Goal: Information Seeking & Learning: Learn about a topic

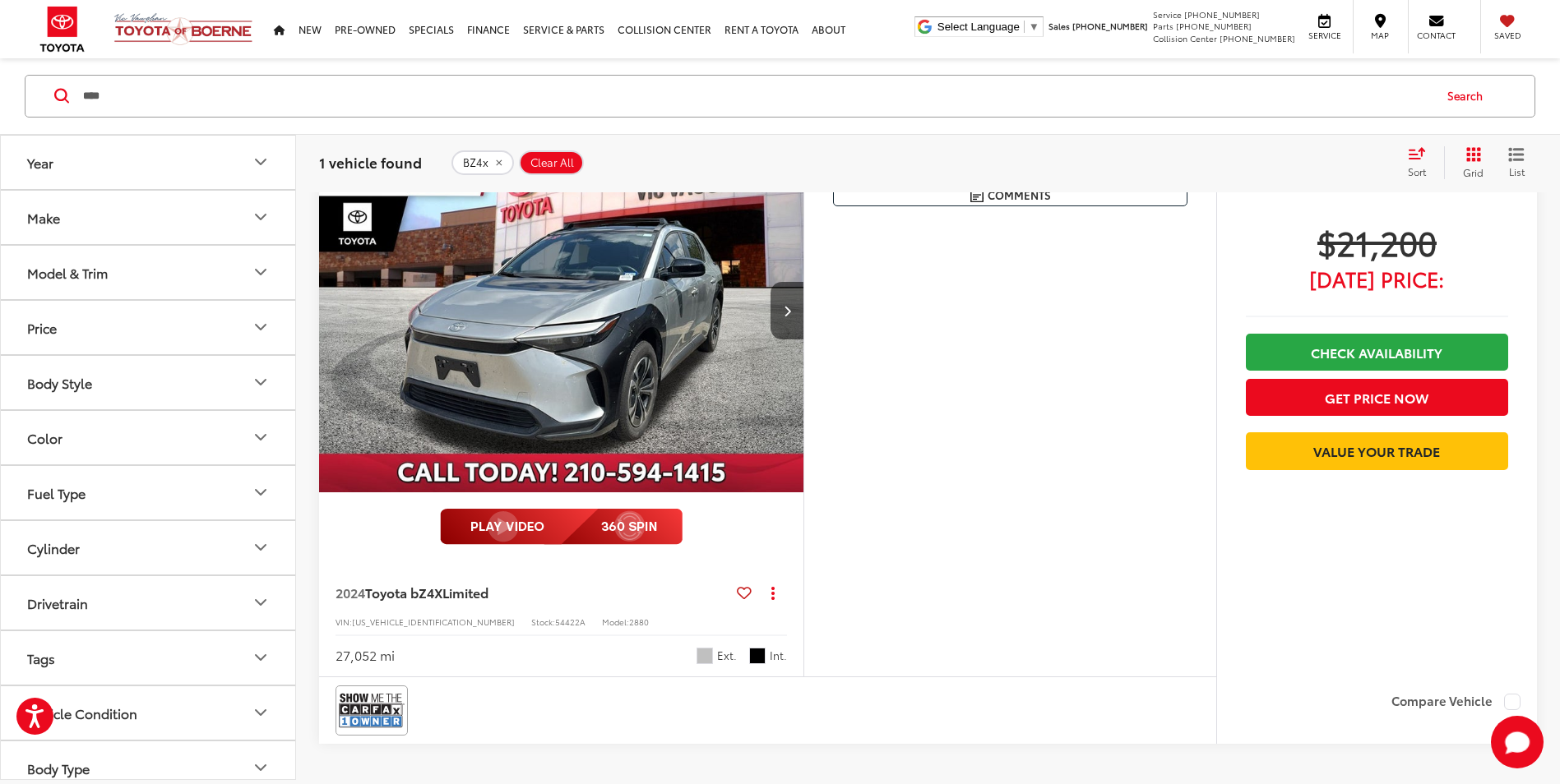
click at [226, 100] on input "****" at bounding box center [757, 96] width 1351 height 40
type input "*"
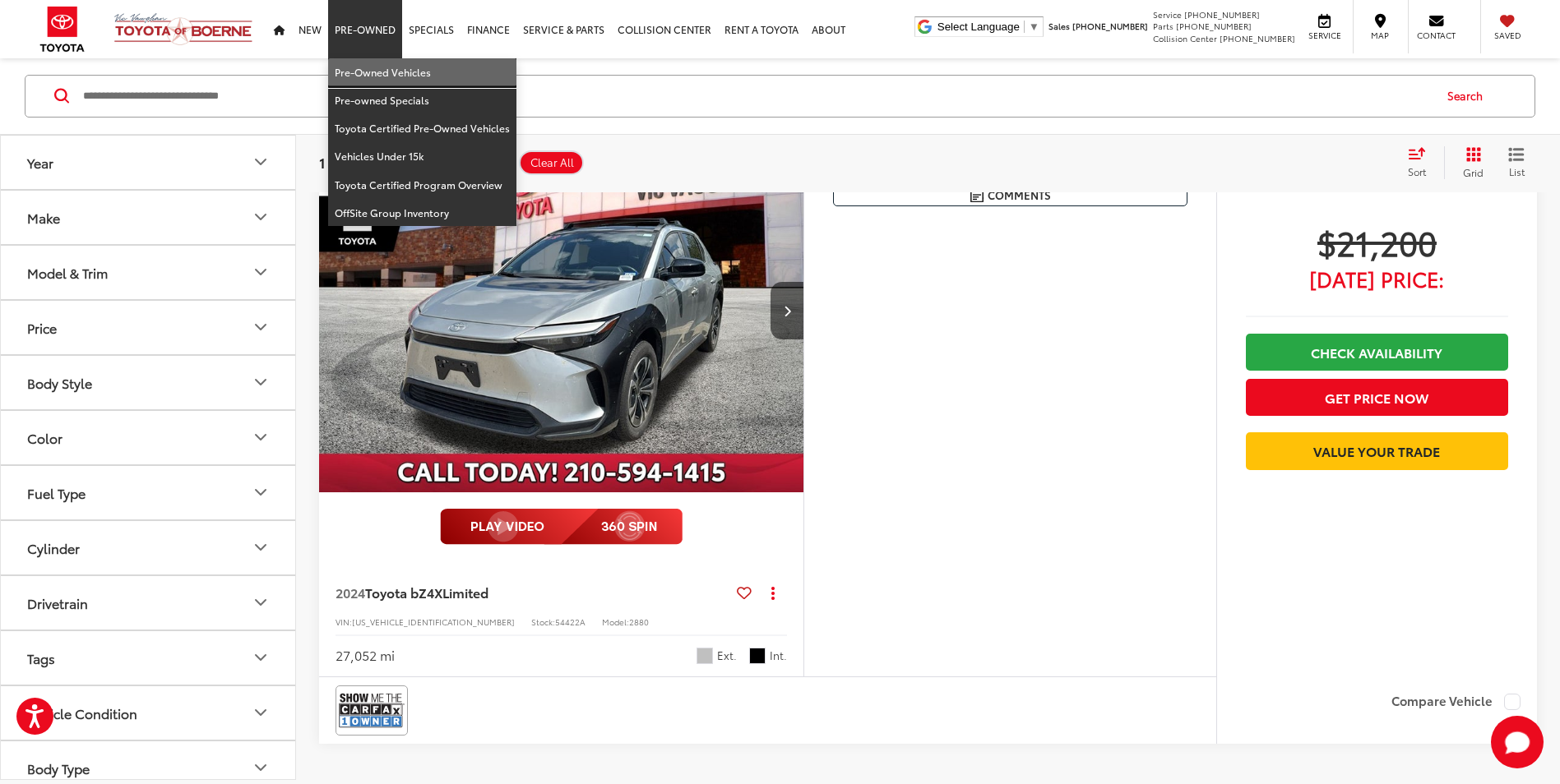
click at [362, 69] on link "Pre-Owned Vehicles" at bounding box center [422, 72] width 188 height 28
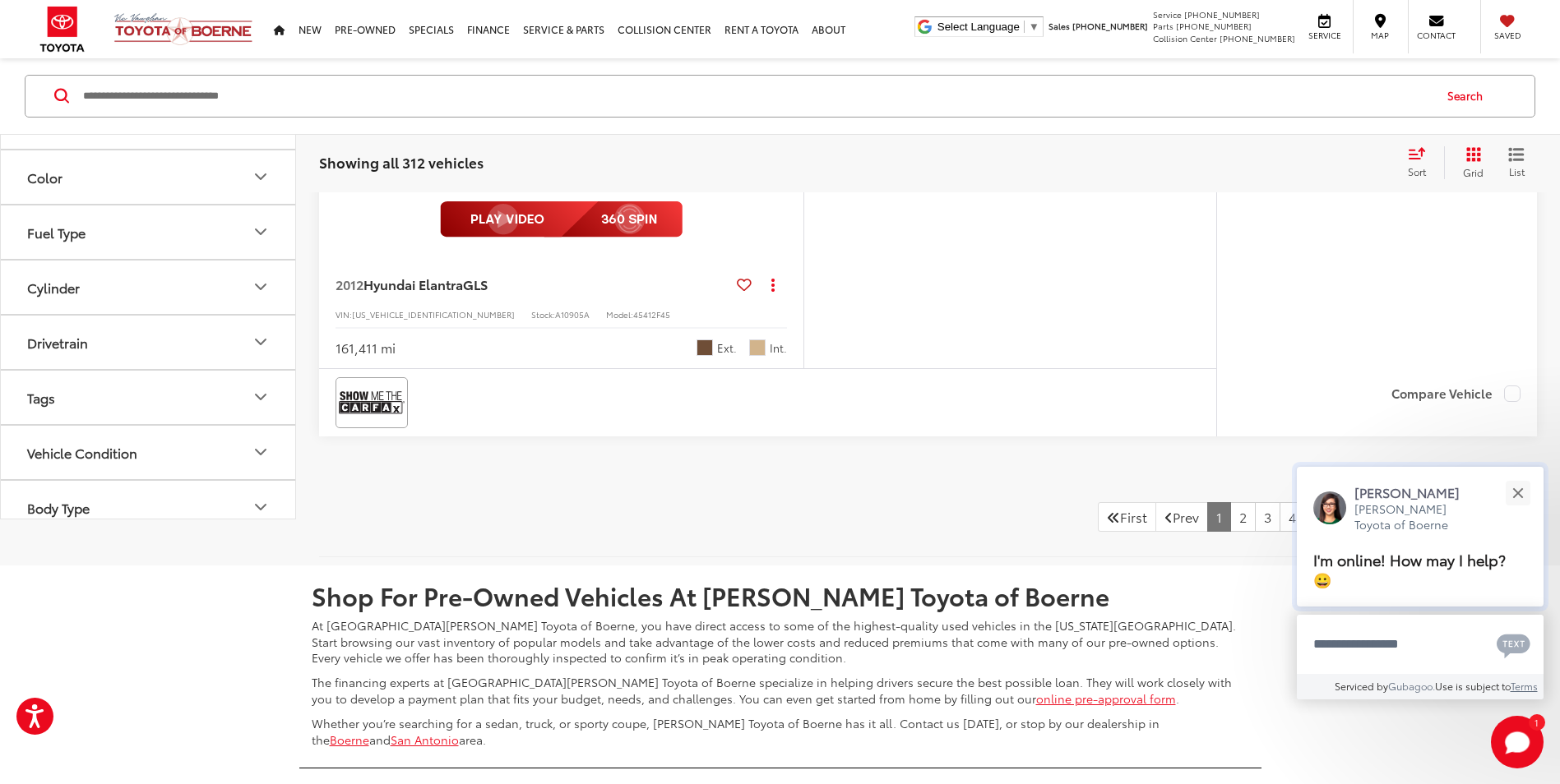
scroll to position [7476, 0]
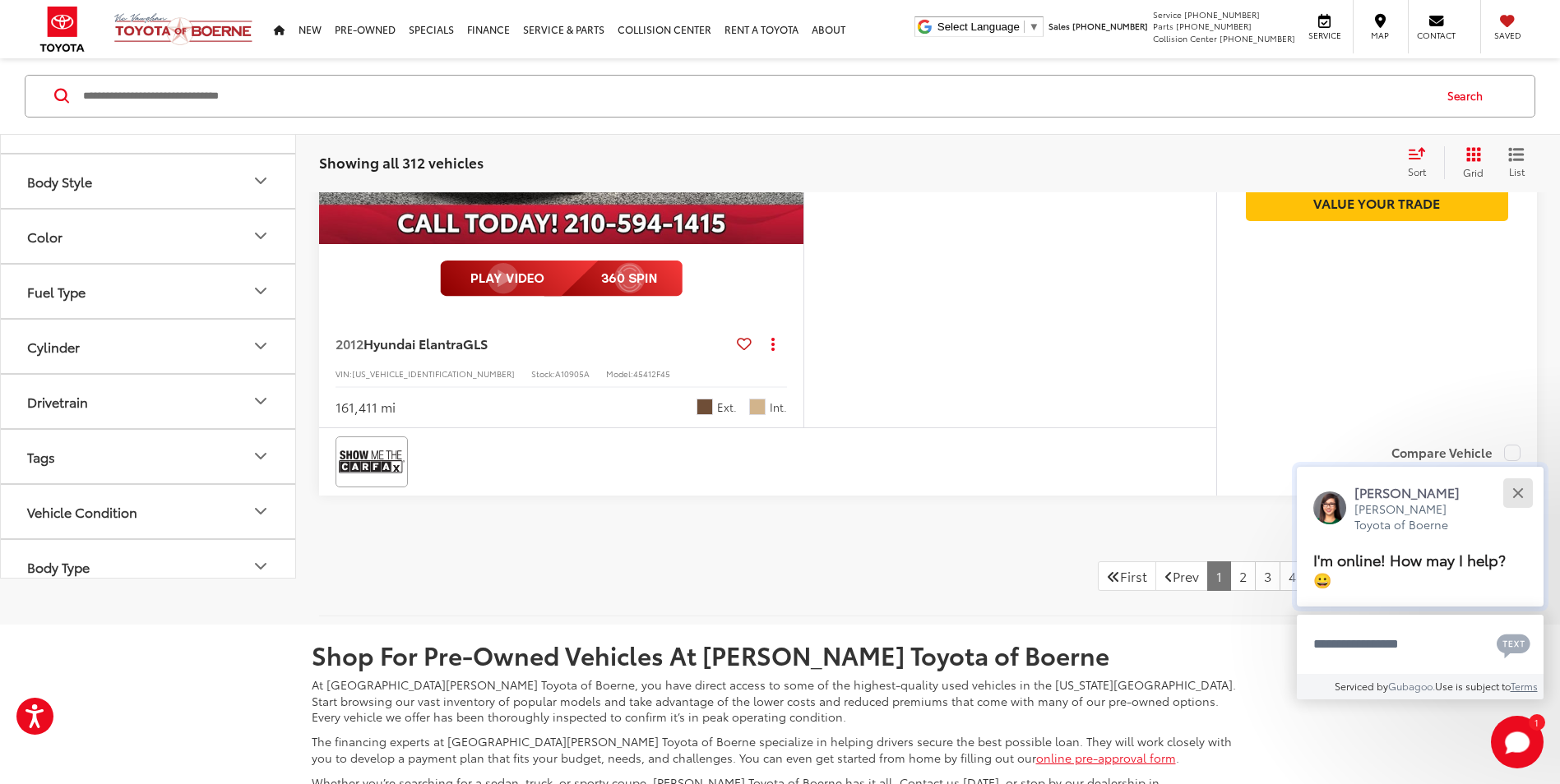
click at [1523, 493] on button "Close" at bounding box center [1518, 493] width 36 height 36
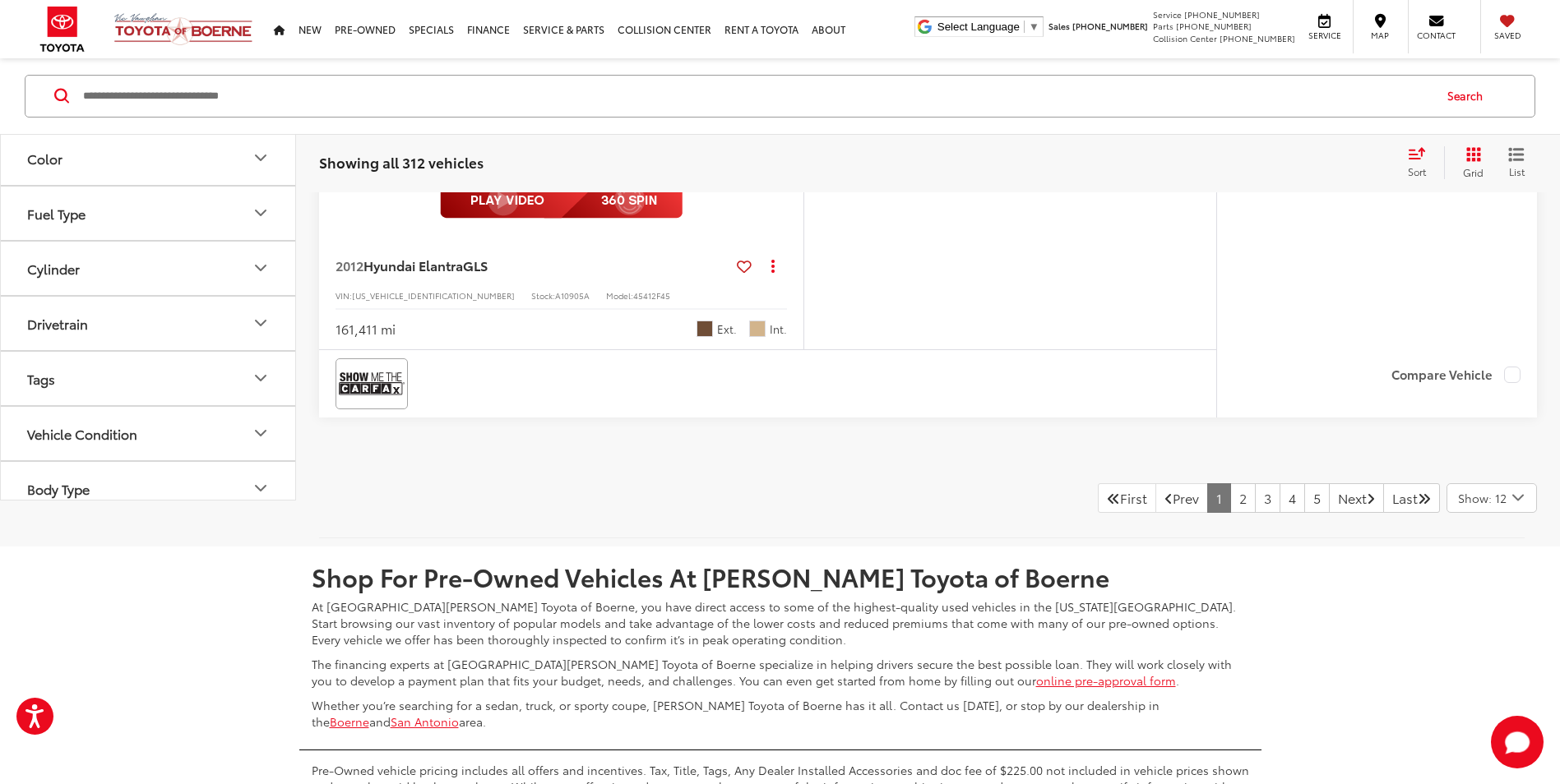
scroll to position [7398, 0]
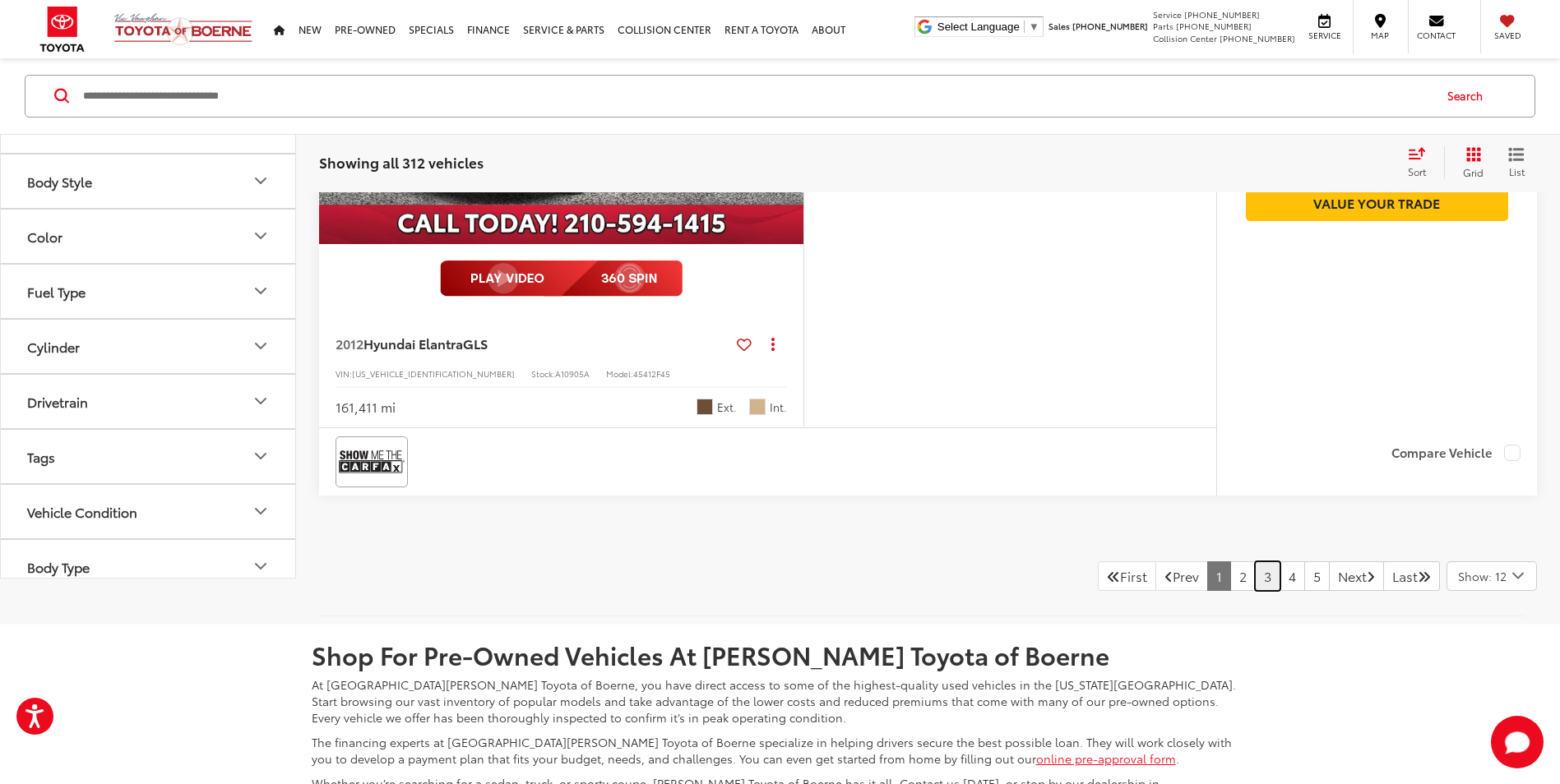
click at [1255, 589] on link "3" at bounding box center [1268, 576] width 26 height 30
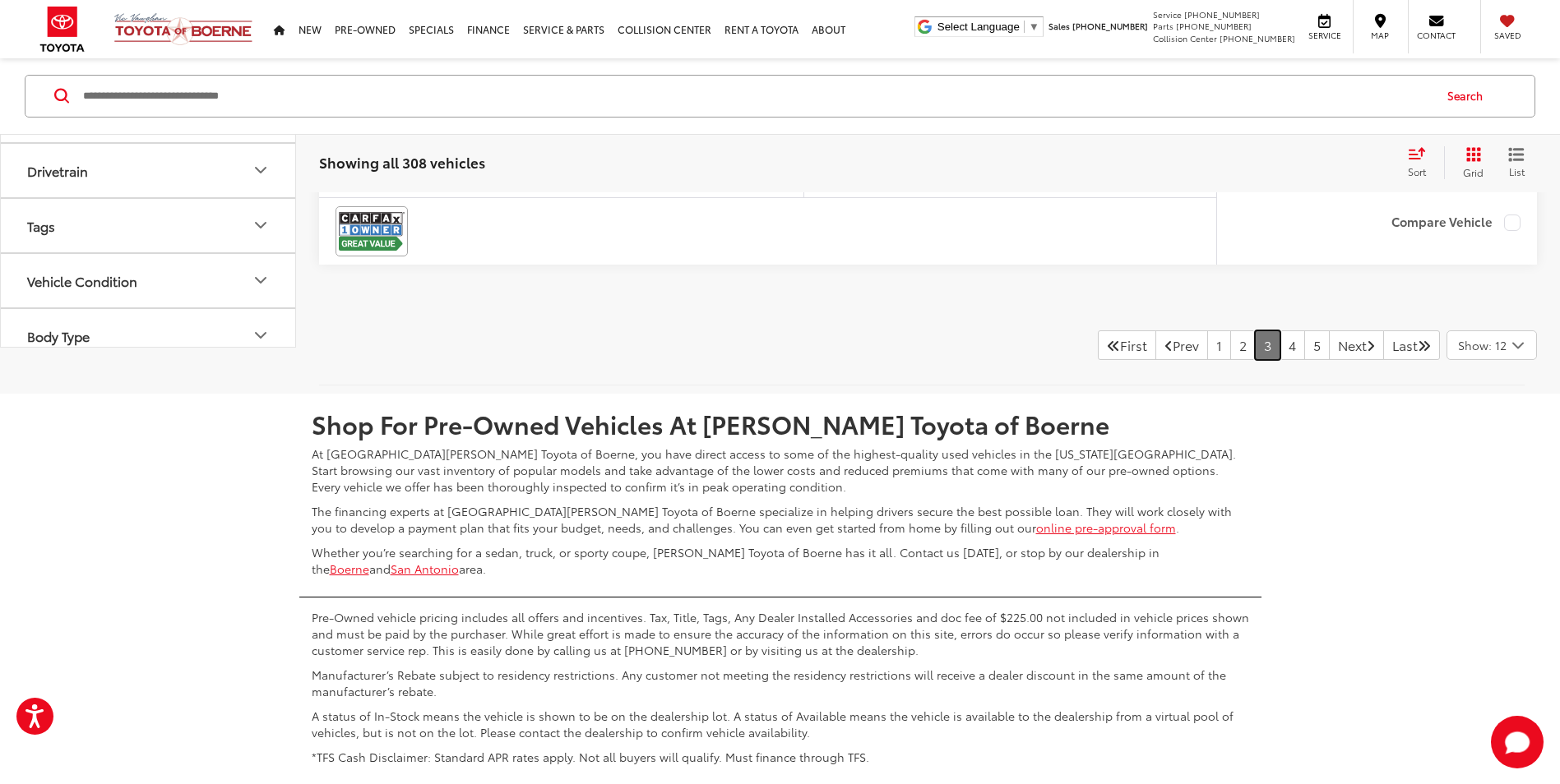
scroll to position [7467, 0]
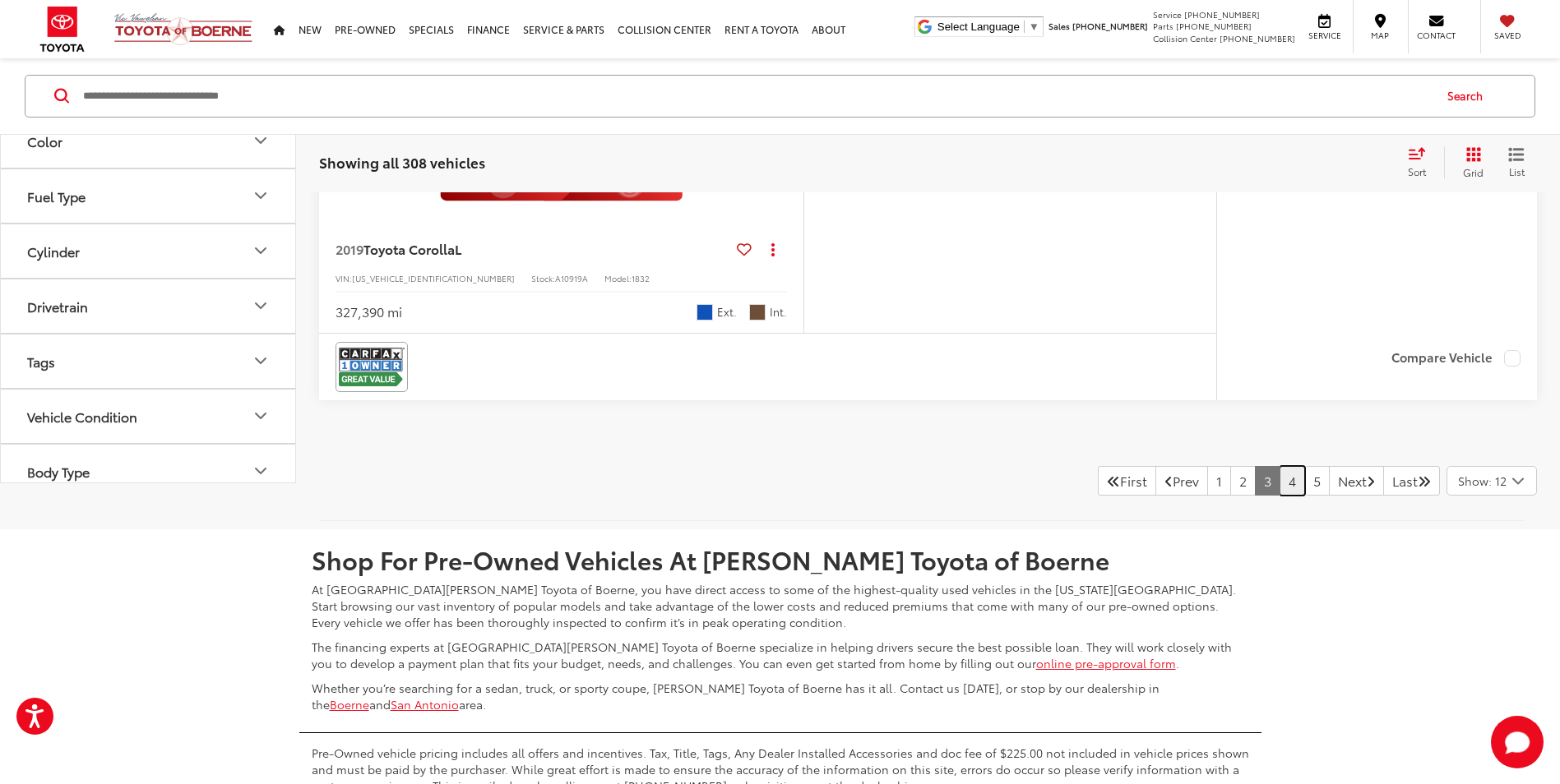
click at [1280, 496] on link "4" at bounding box center [1293, 481] width 26 height 30
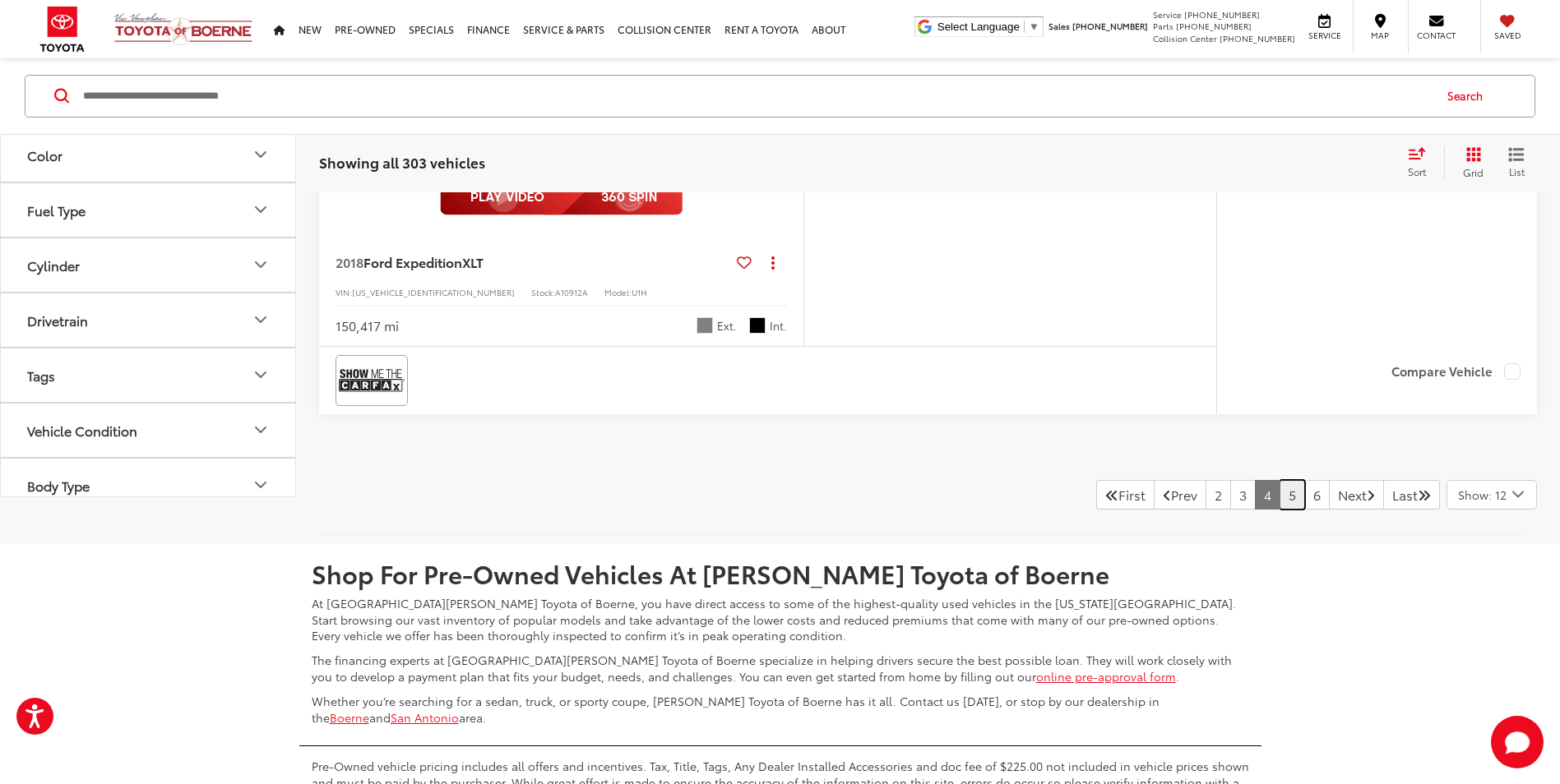
scroll to position [7744, 0]
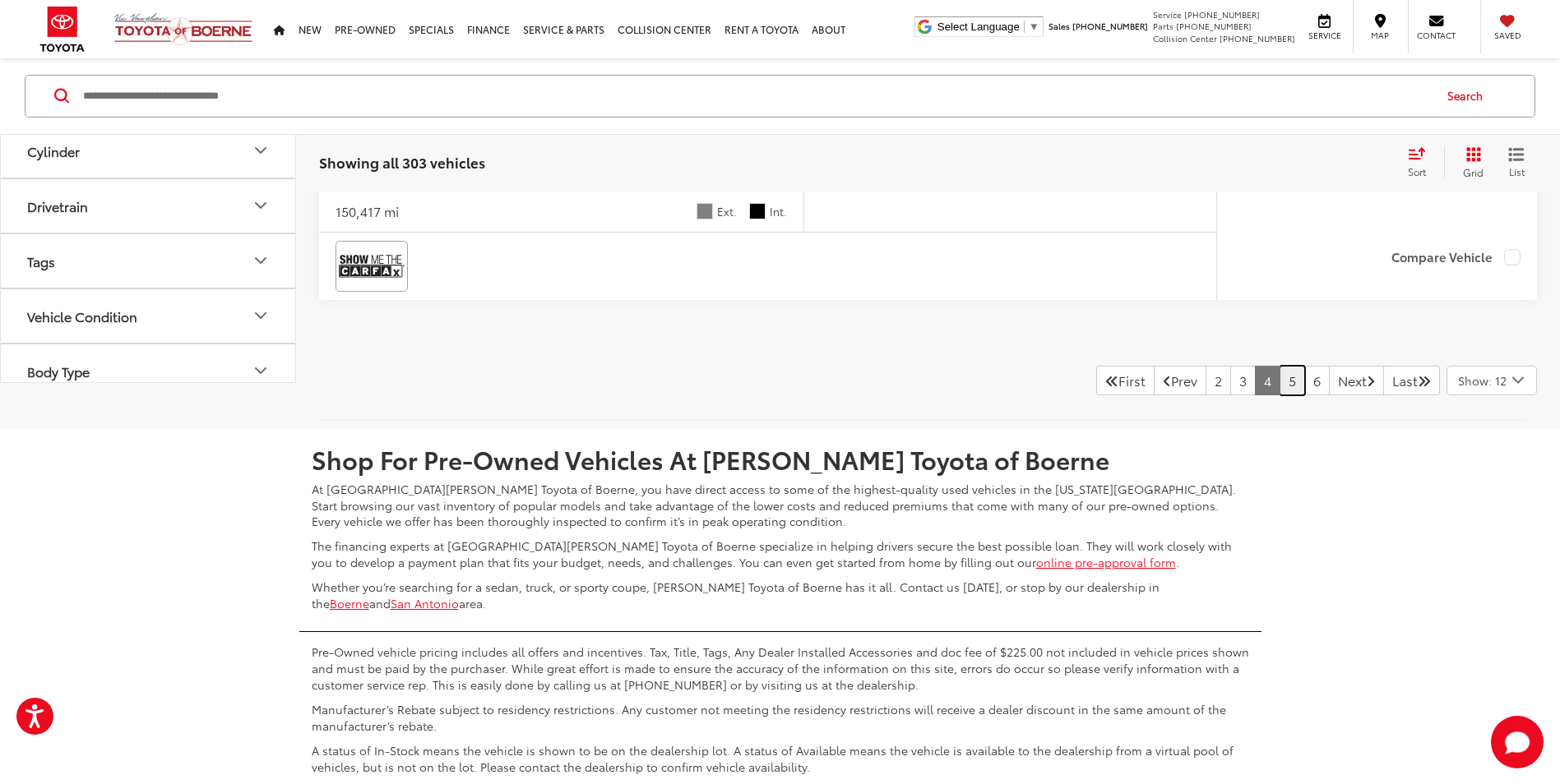
click at [1280, 390] on link "5" at bounding box center [1293, 381] width 26 height 30
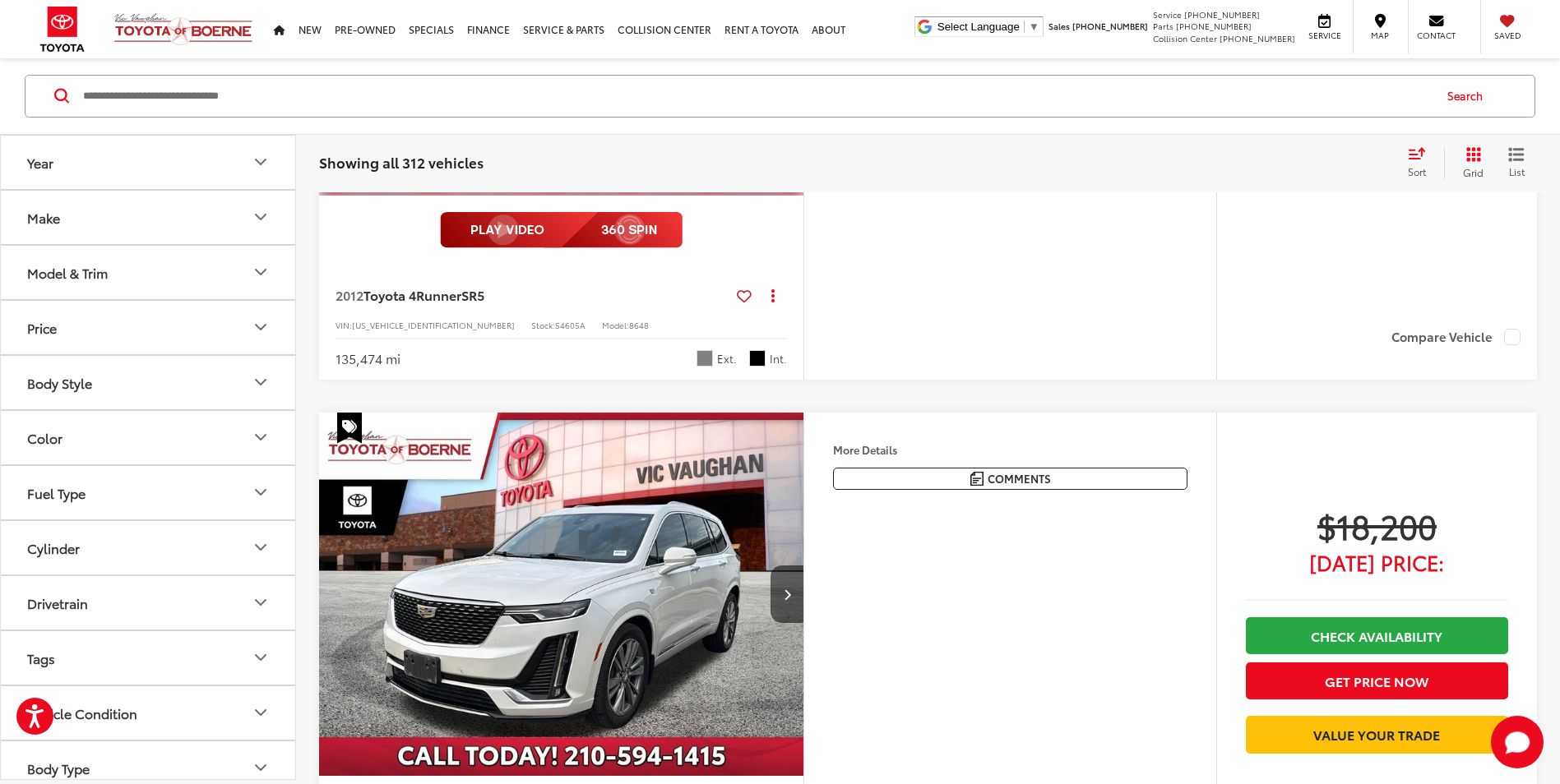
scroll to position [7414, 0]
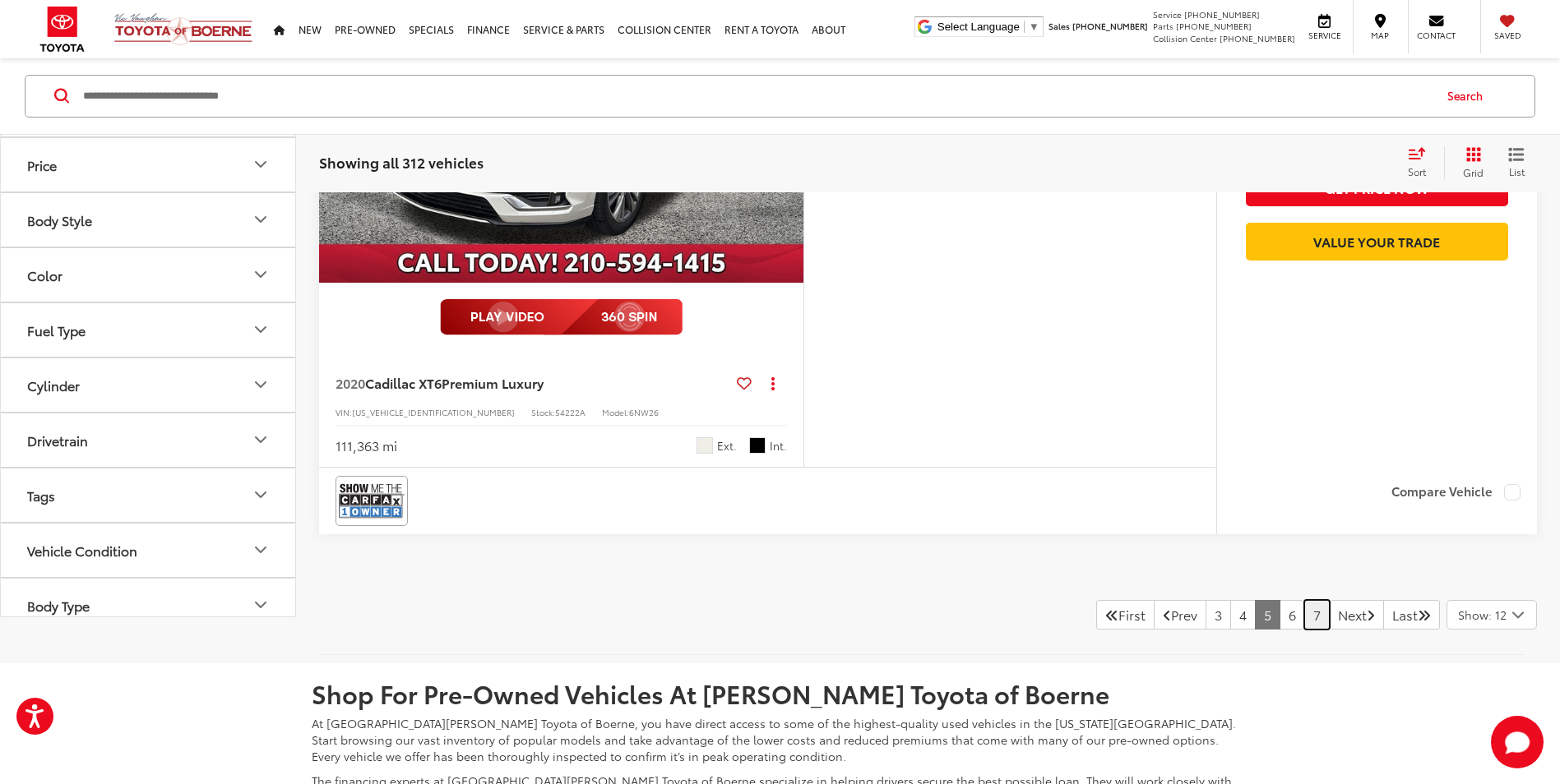
click at [1304, 609] on link "7" at bounding box center [1317, 615] width 26 height 30
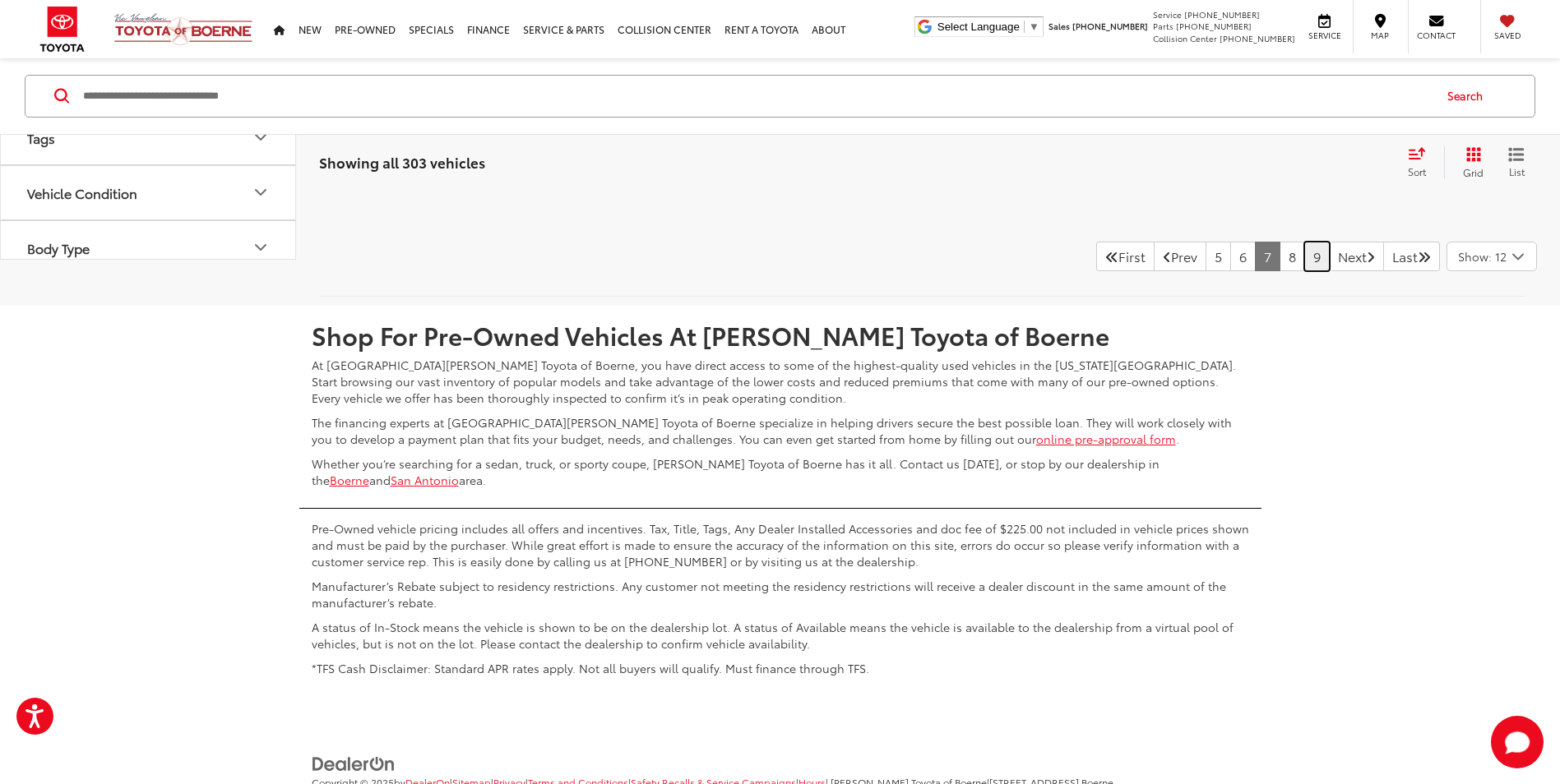
scroll to position [7662, 0]
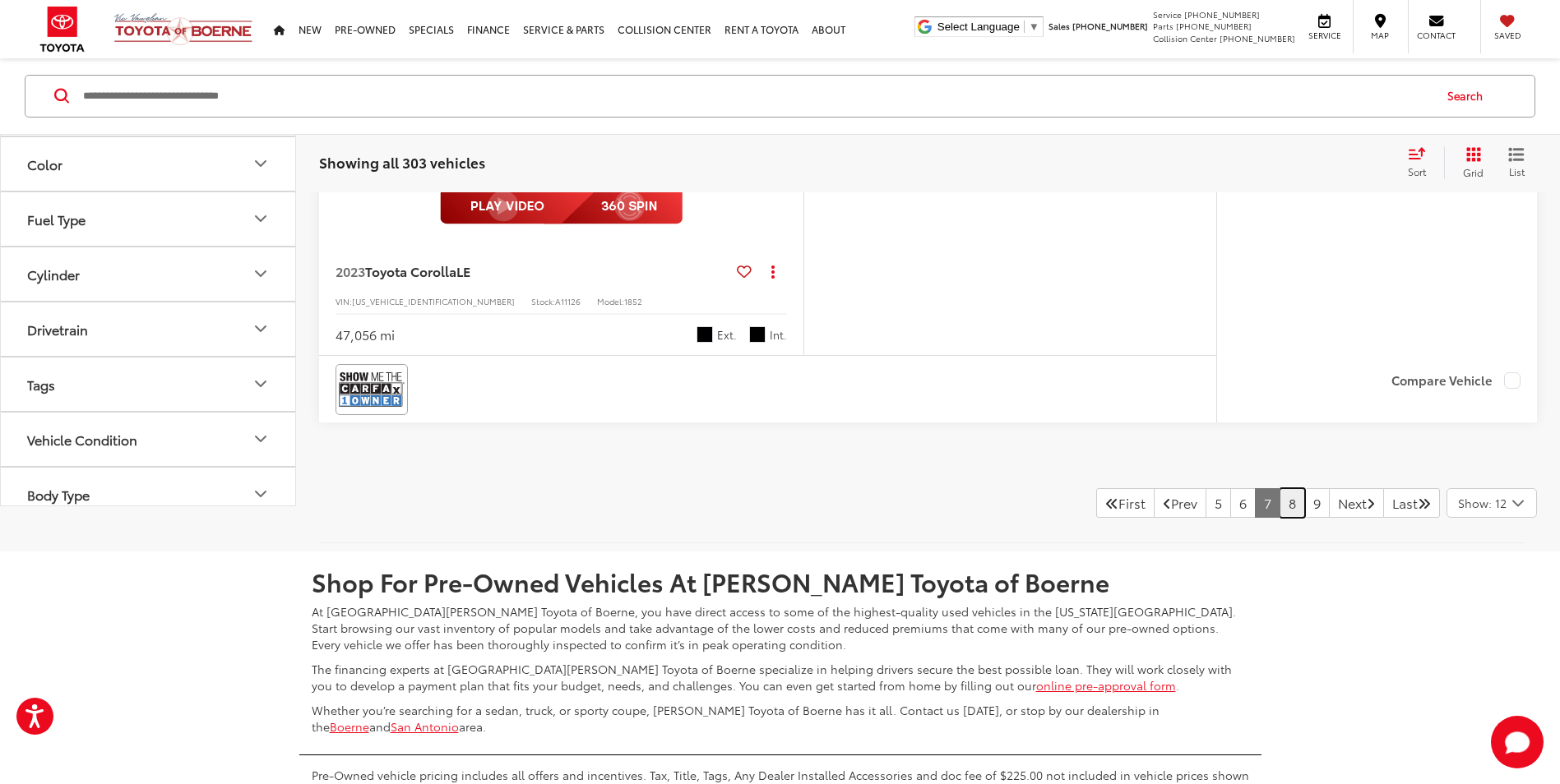
click at [1280, 498] on link "8" at bounding box center [1293, 503] width 26 height 30
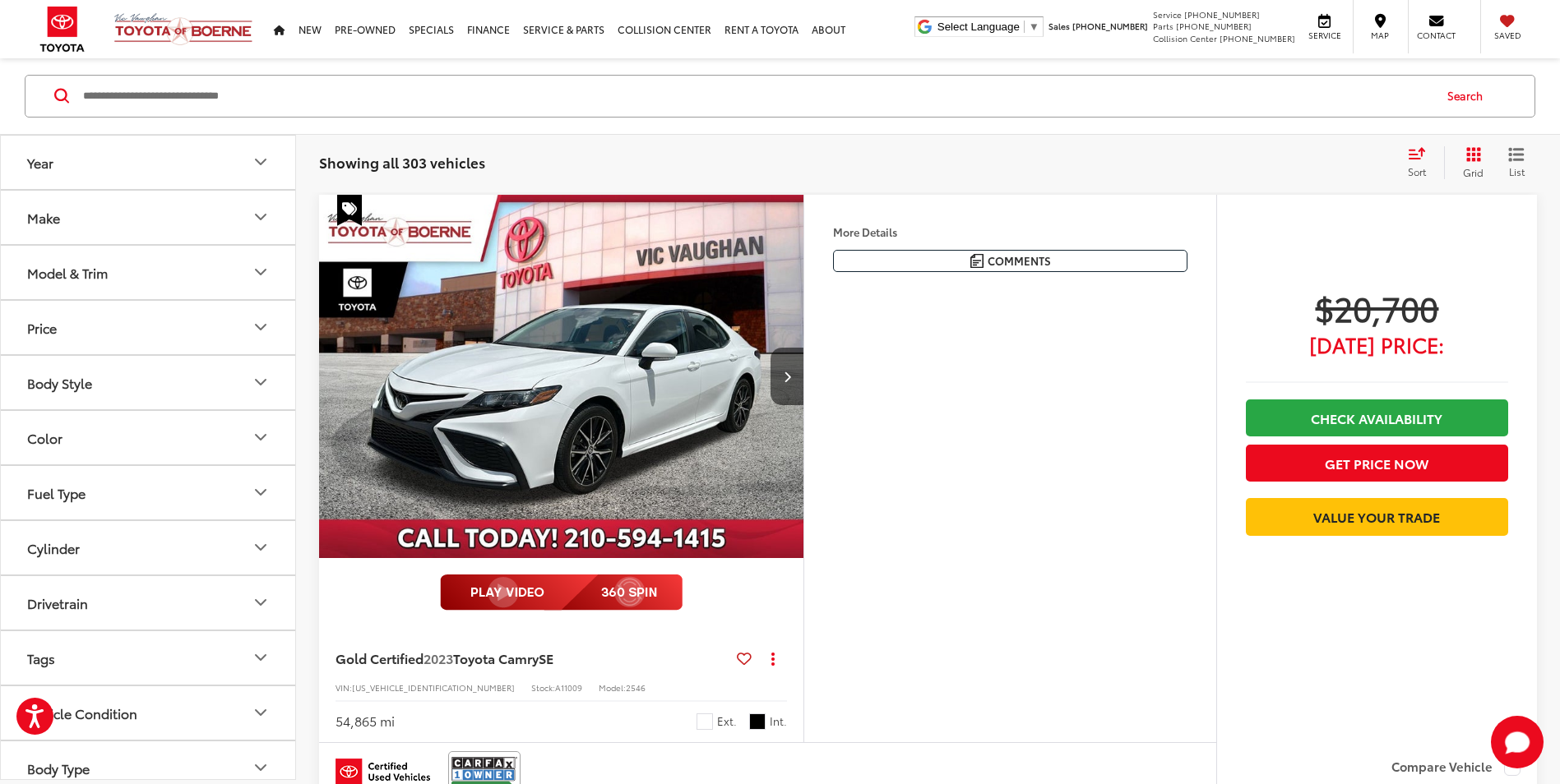
scroll to position [510, 0]
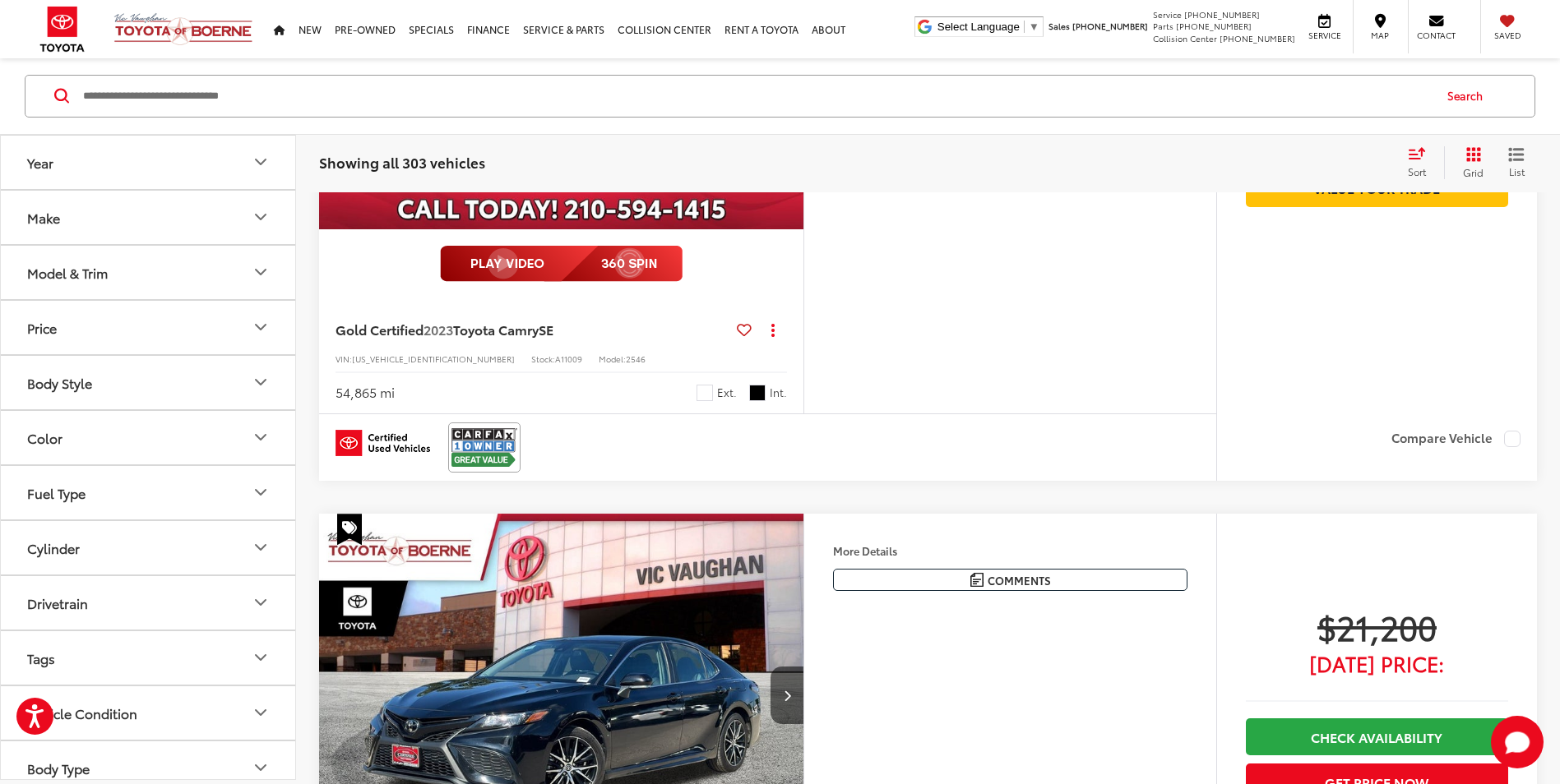
click at [198, 92] on input "Search by Make, Model, or Keyword" at bounding box center [757, 96] width 1351 height 40
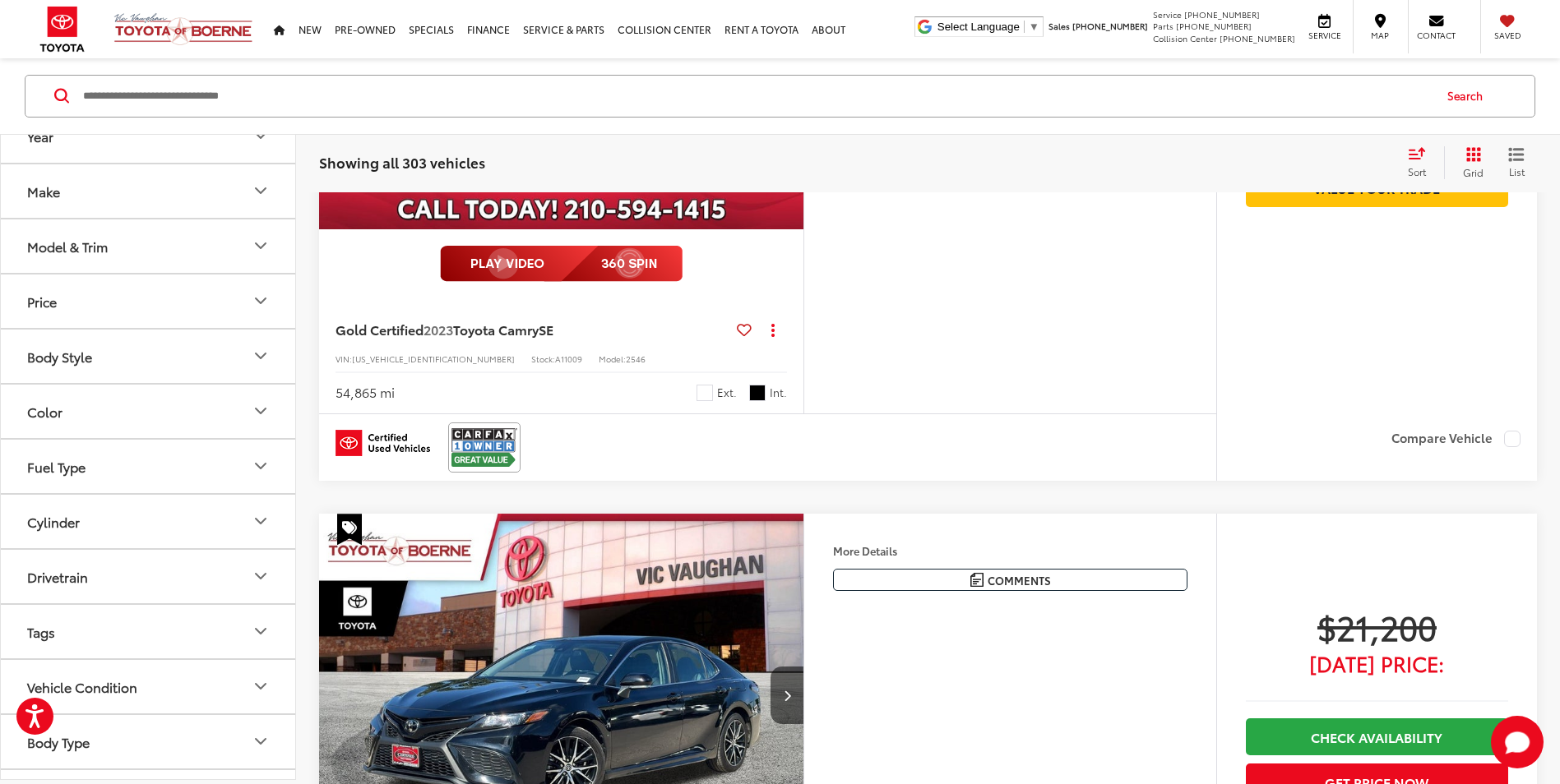
scroll to position [71, 0]
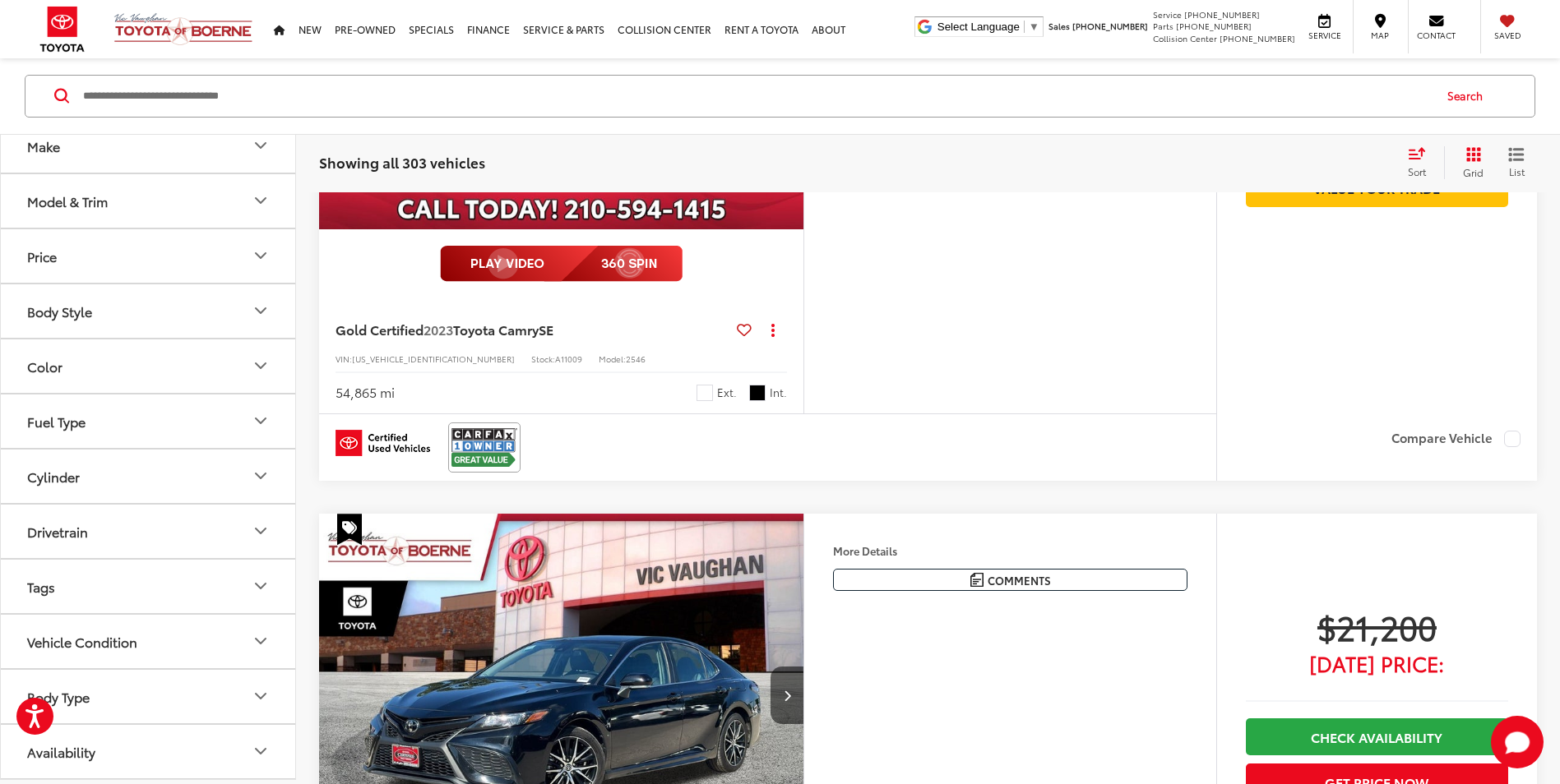
click at [242, 520] on button "Drivetrain" at bounding box center [149, 532] width 296 height 53
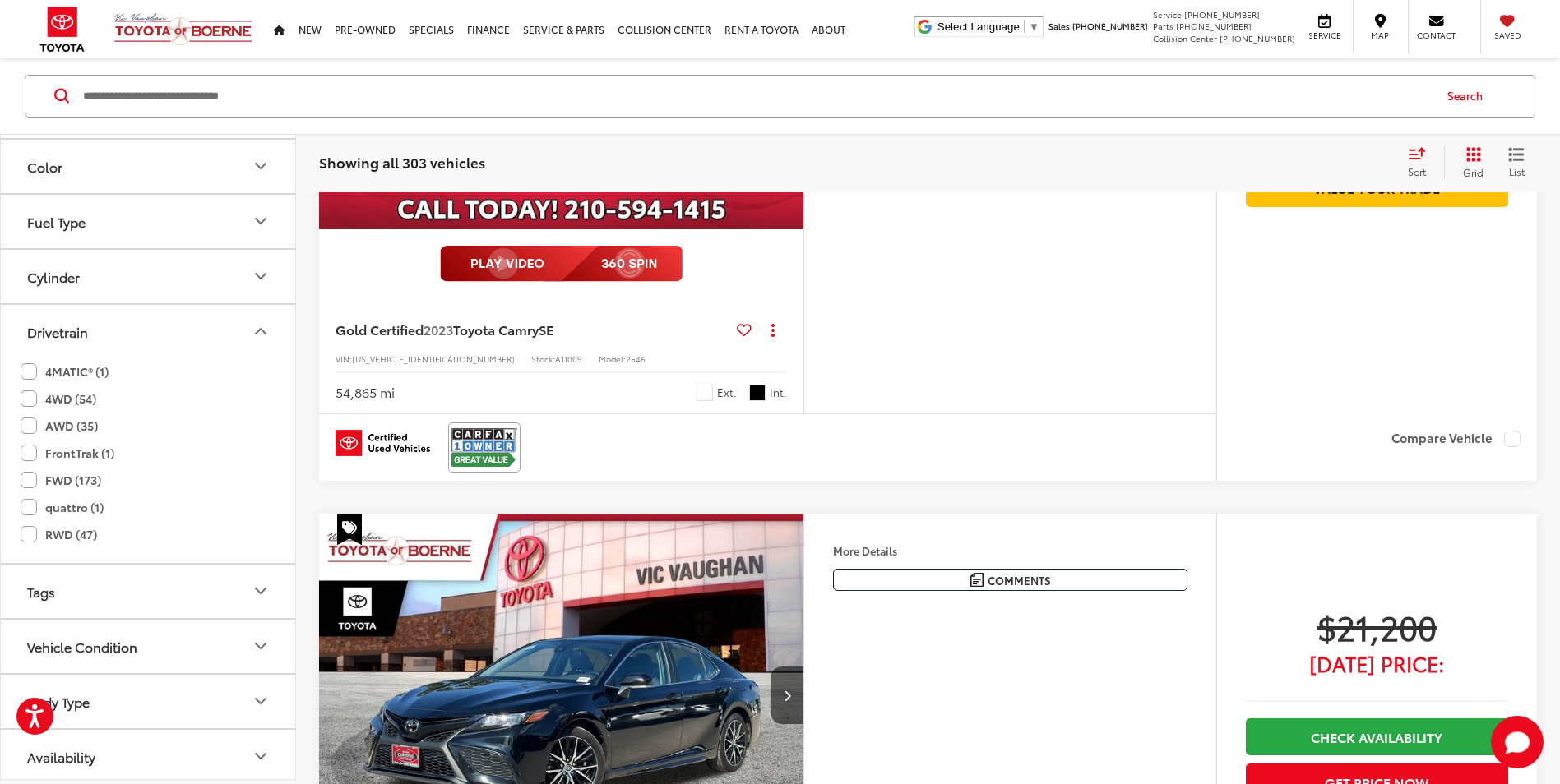
scroll to position [276, 0]
click at [248, 328] on button "Drivetrain" at bounding box center [149, 327] width 296 height 53
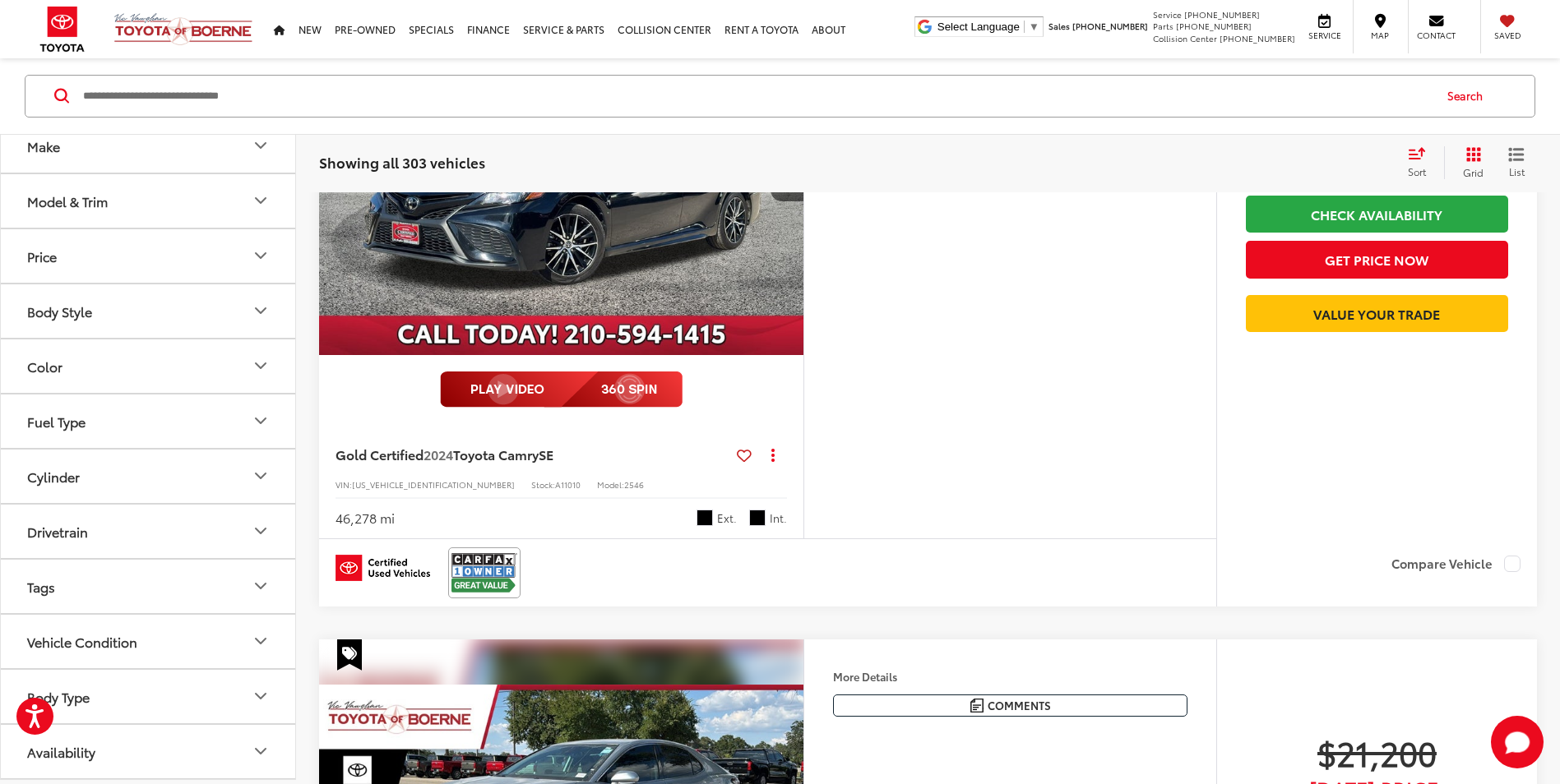
scroll to position [1167, 0]
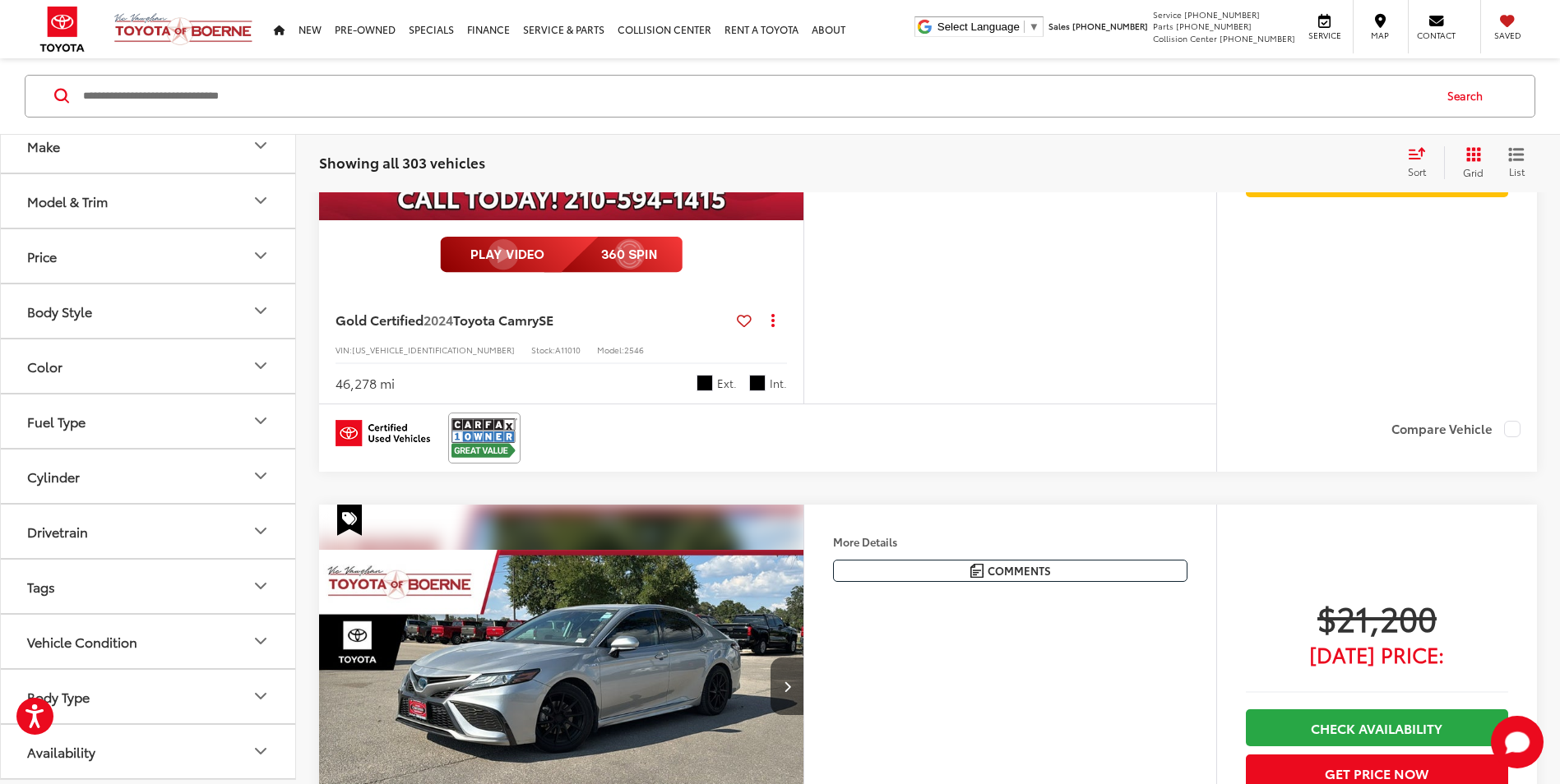
click at [157, 698] on button "Body Type" at bounding box center [149, 697] width 296 height 53
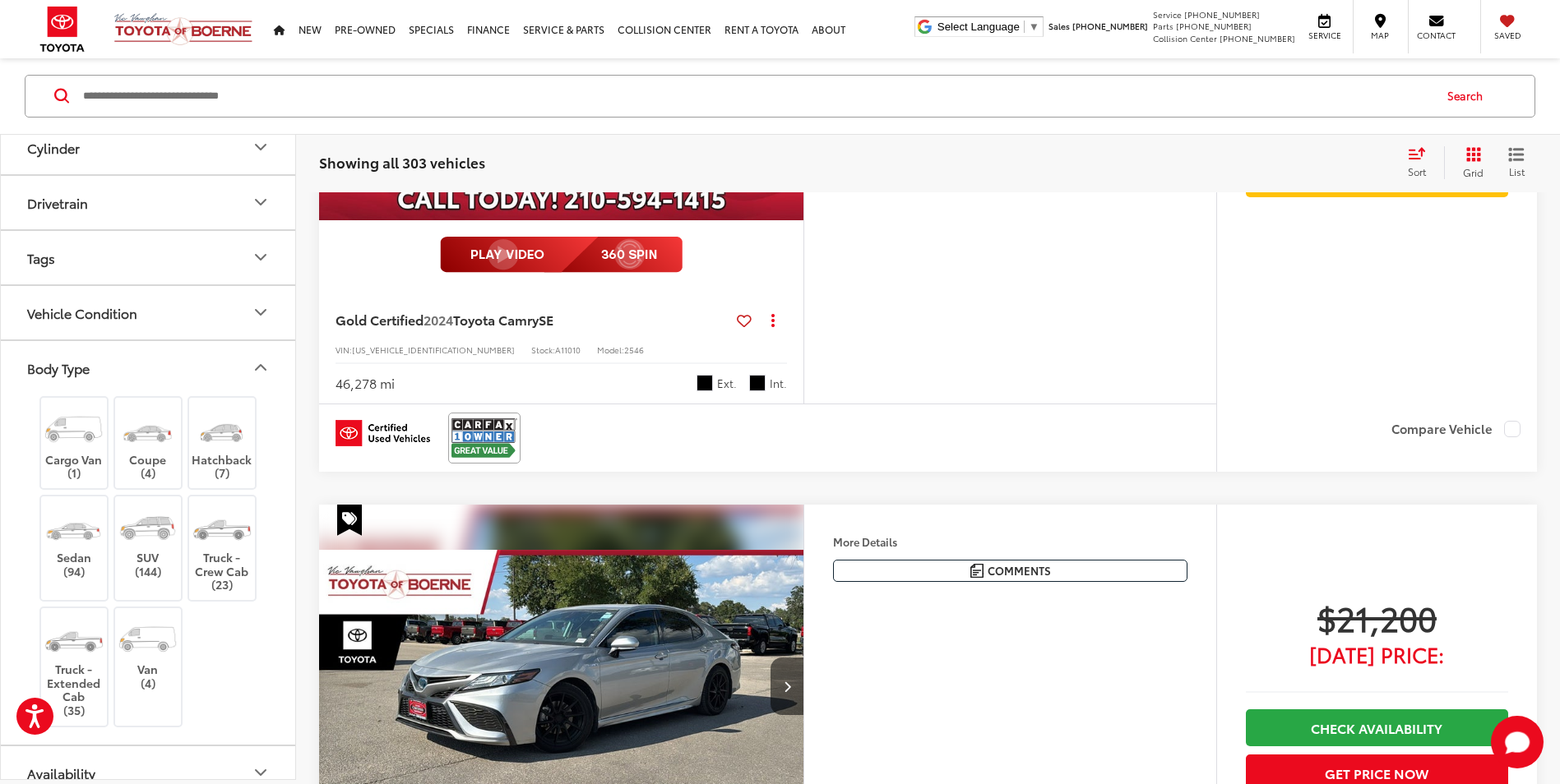
click at [224, 366] on button "Body Type" at bounding box center [149, 368] width 296 height 53
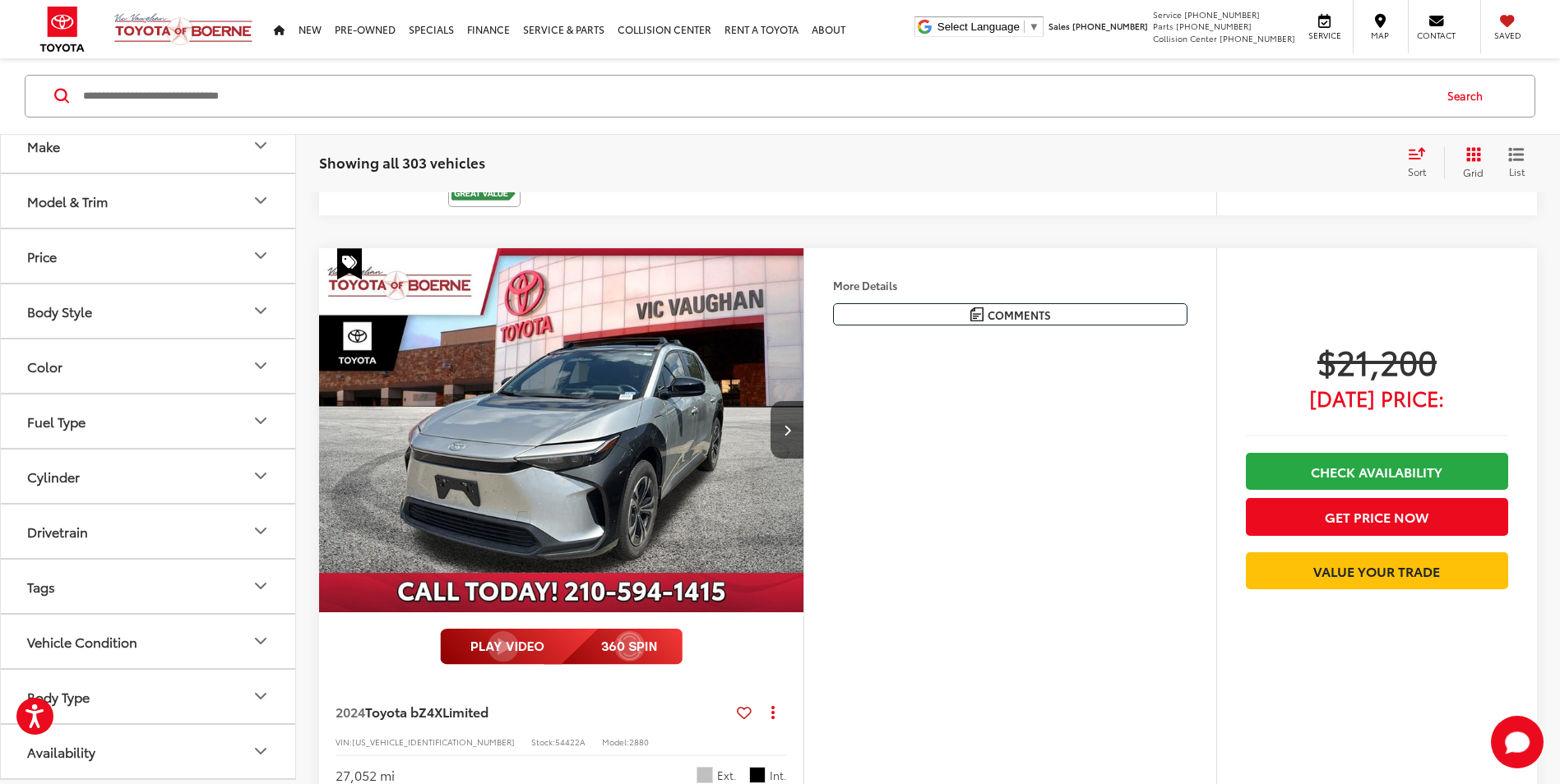
scroll to position [2401, 0]
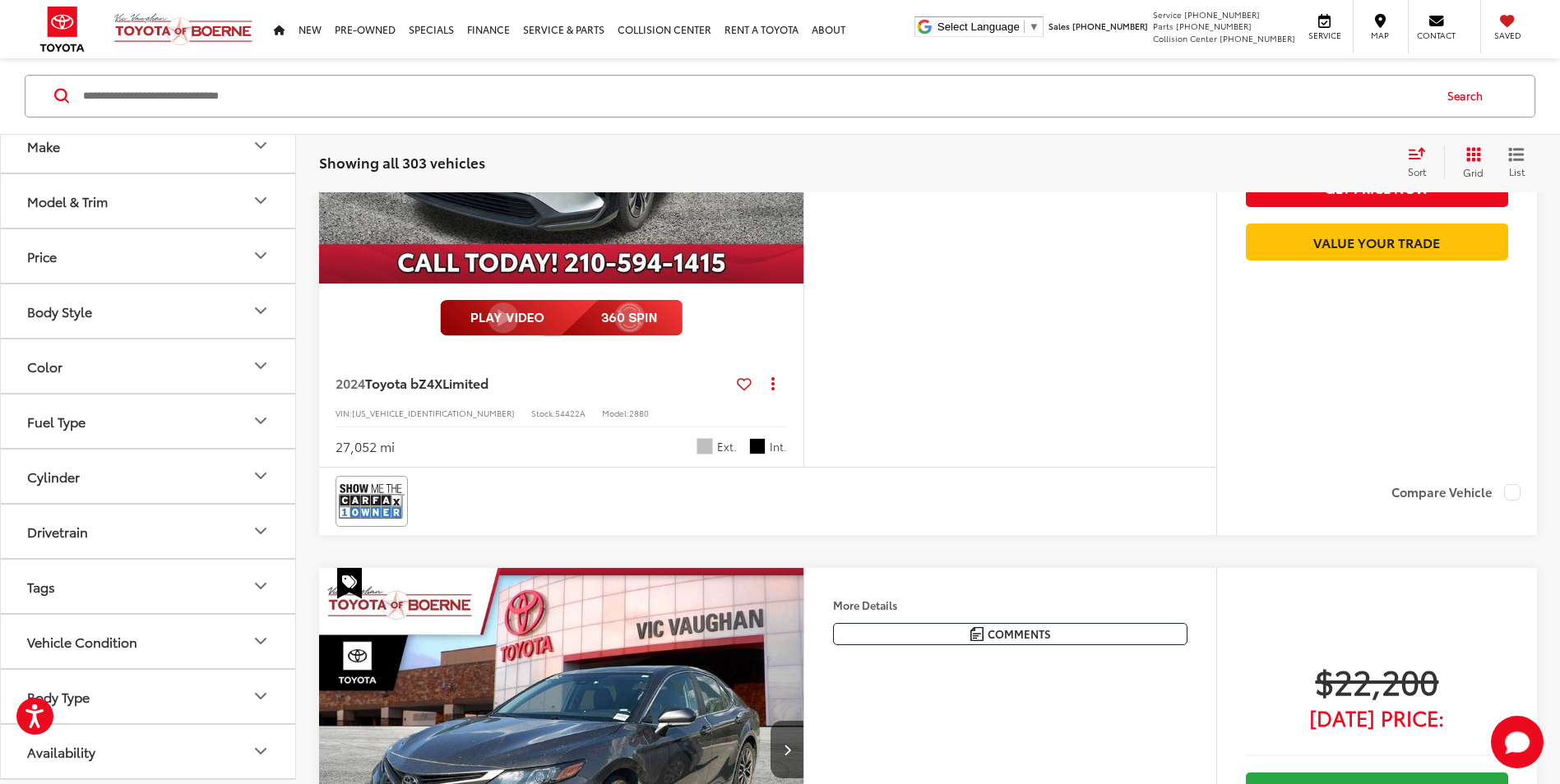
click at [107, 405] on button "Fuel Type" at bounding box center [149, 422] width 296 height 53
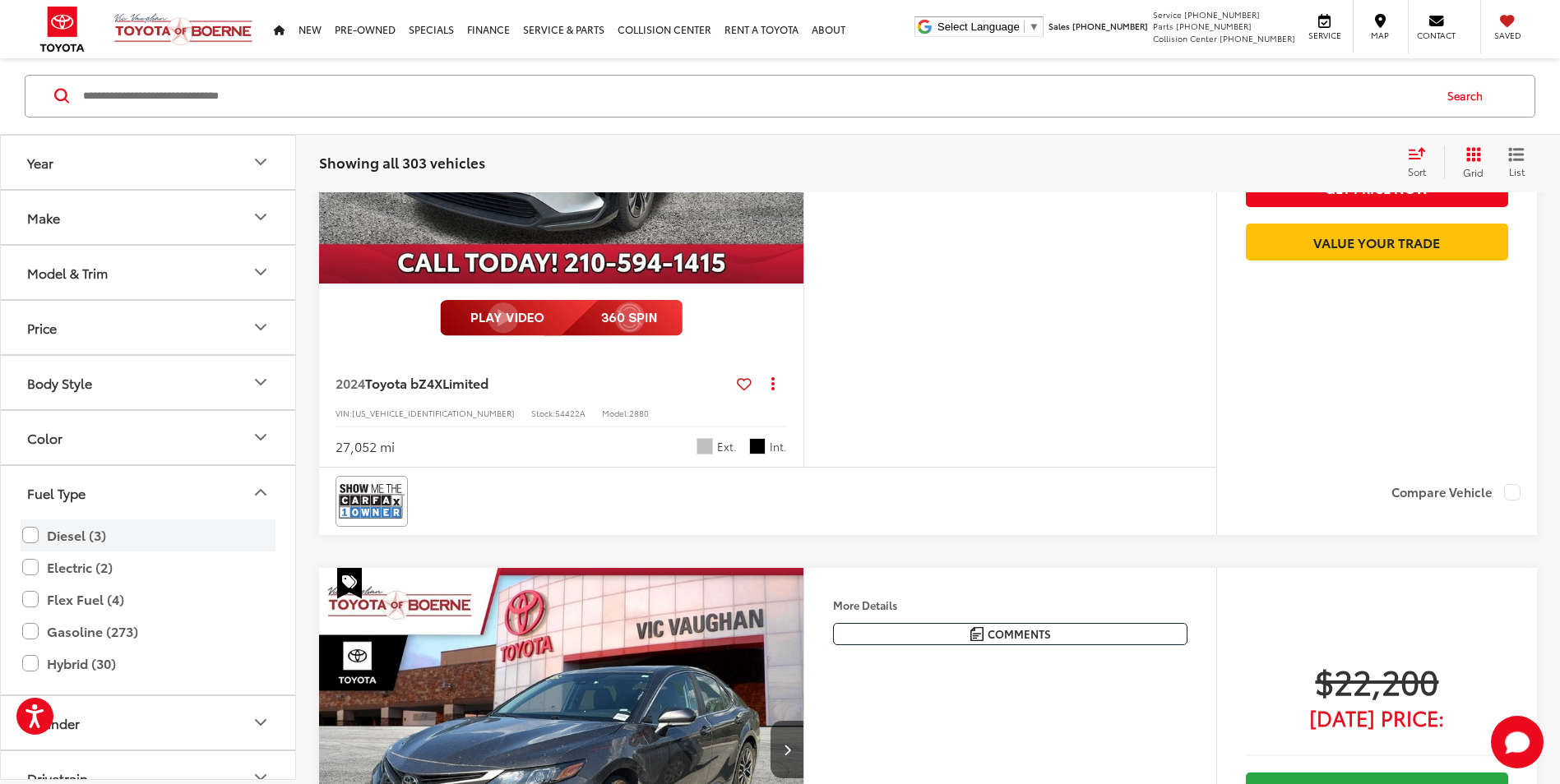
click at [42, 536] on label "Diesel (3)" at bounding box center [148, 535] width 252 height 29
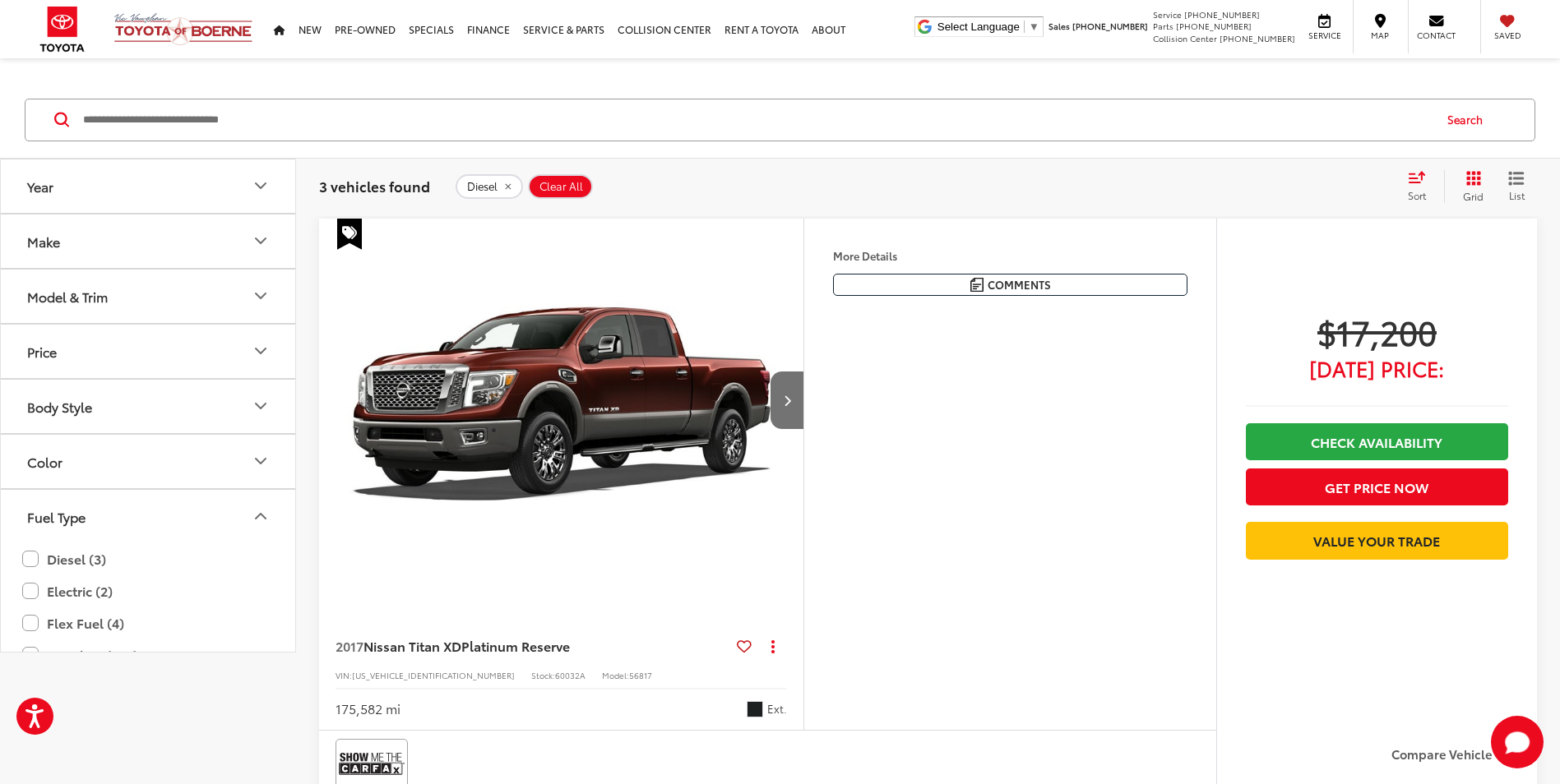
scroll to position [17, 0]
